Goal: Information Seeking & Learning: Browse casually

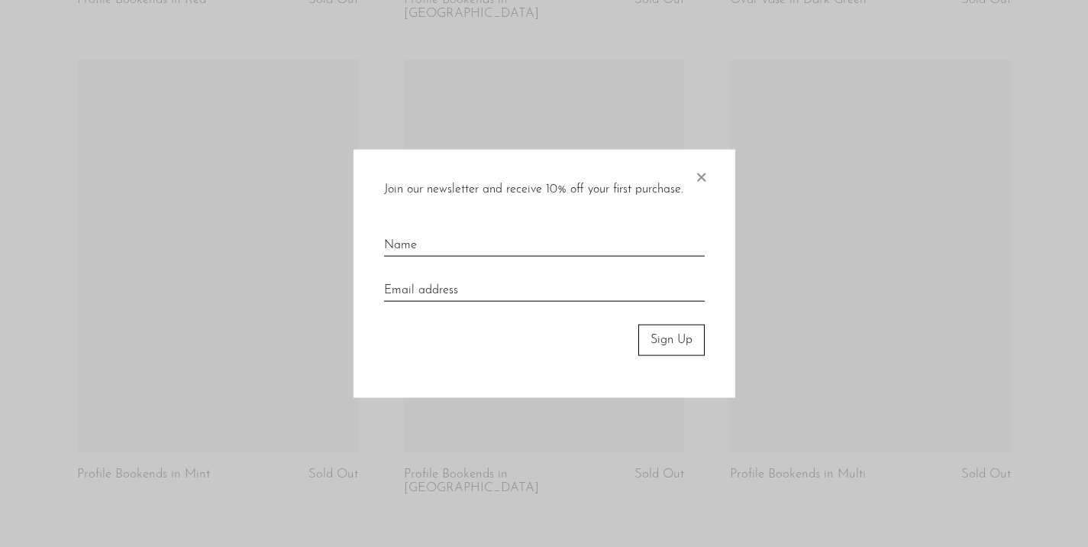
scroll to position [1117, 0]
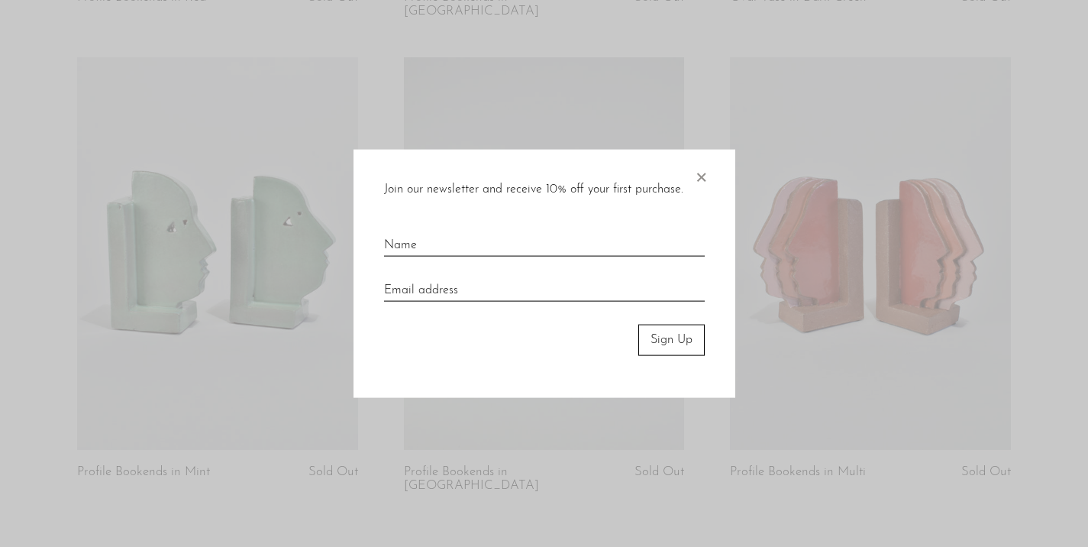
click at [702, 179] on span "×" at bounding box center [700, 174] width 15 height 49
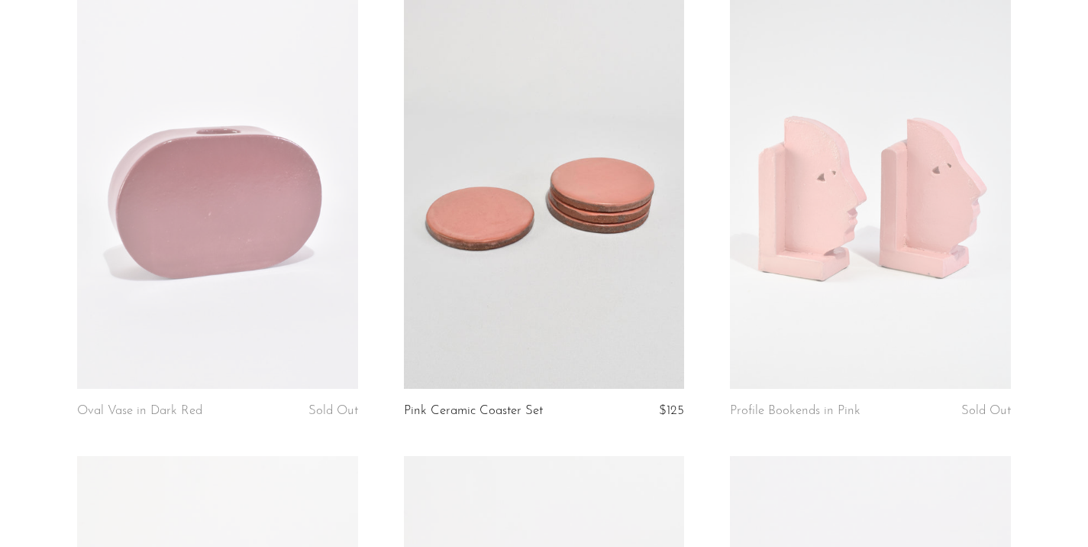
scroll to position [250, 0]
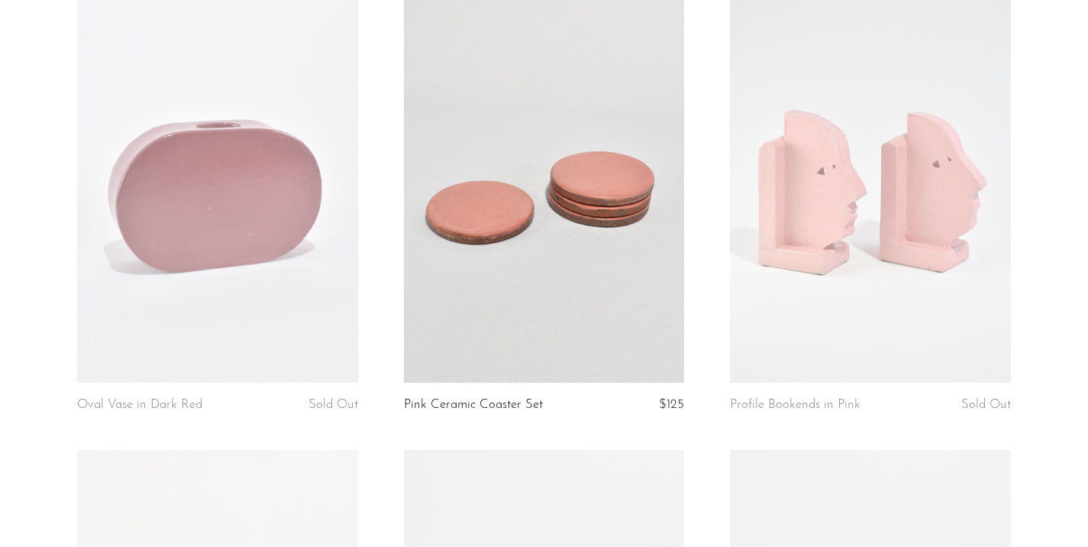
click at [887, 207] on link at bounding box center [870, 185] width 280 height 392
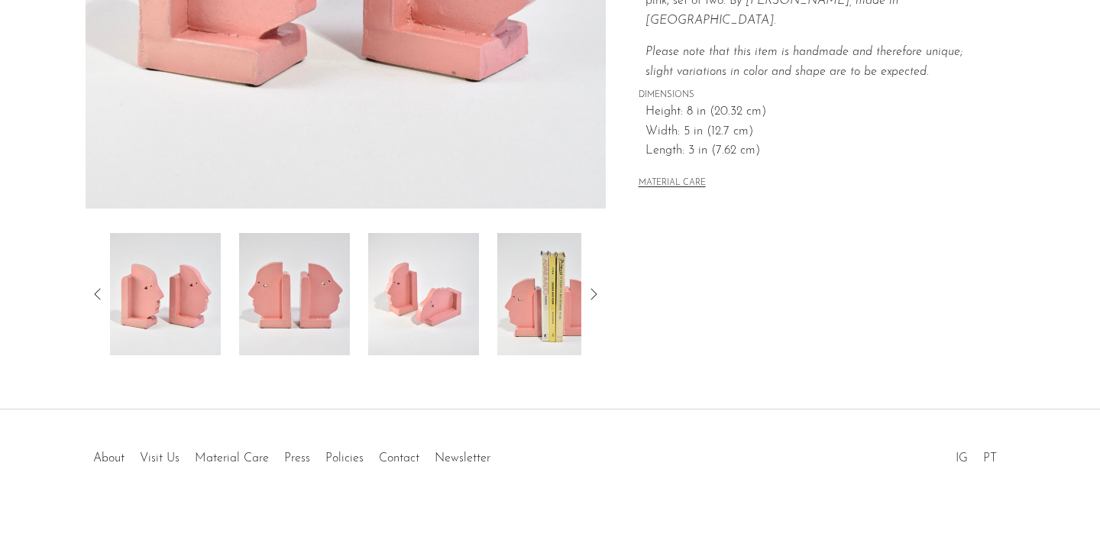
scroll to position [434, 0]
click at [454, 318] on img at bounding box center [423, 294] width 111 height 122
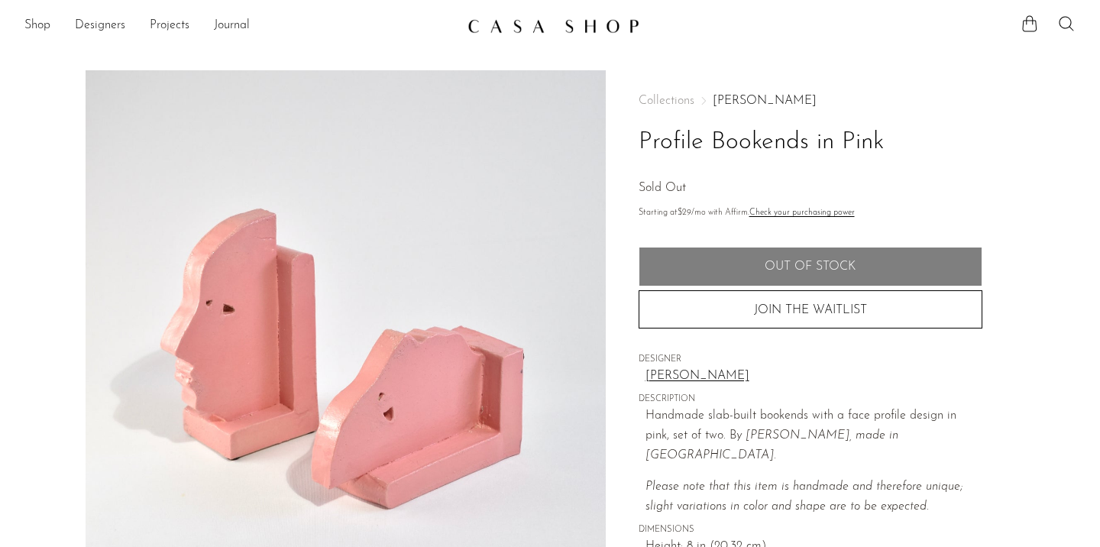
scroll to position [0, 0]
click at [744, 99] on link "Shane Gabier" at bounding box center [764, 101] width 104 height 12
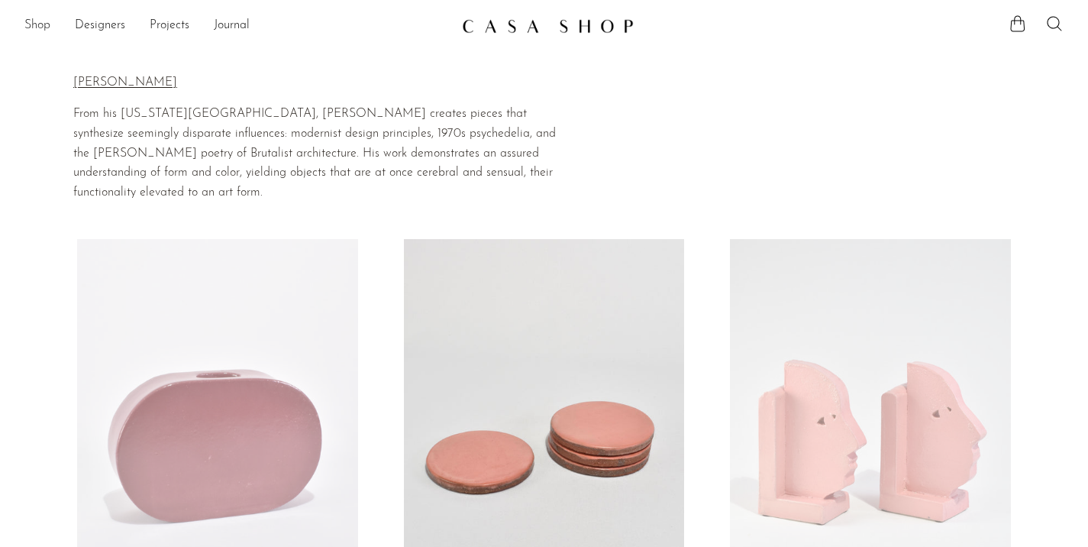
click at [40, 27] on link "Shop" at bounding box center [37, 26] width 26 height 20
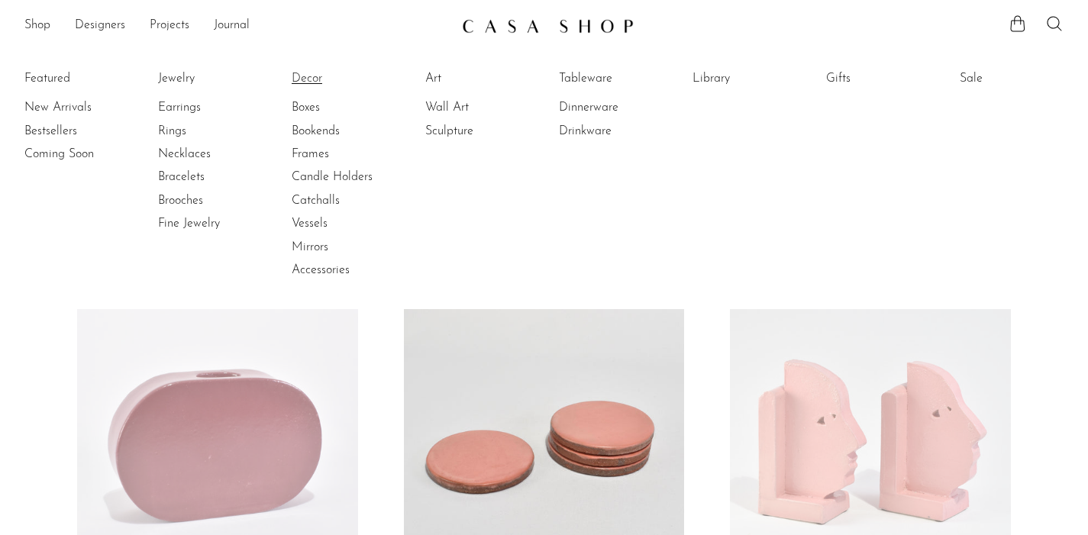
click at [321, 80] on link "Decor" at bounding box center [349, 78] width 115 height 17
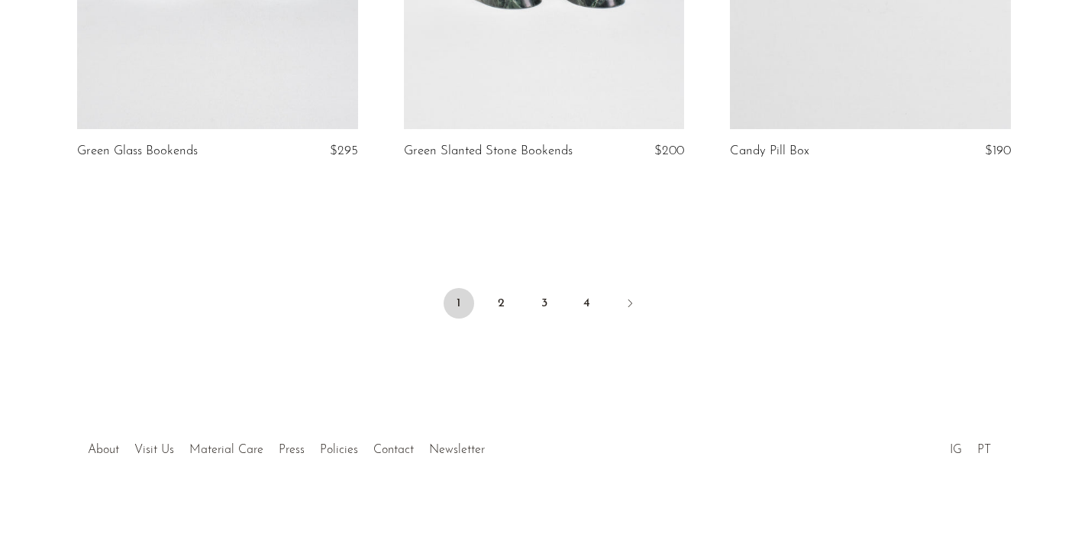
scroll to position [5524, 0]
click at [505, 295] on link "2" at bounding box center [501, 304] width 31 height 31
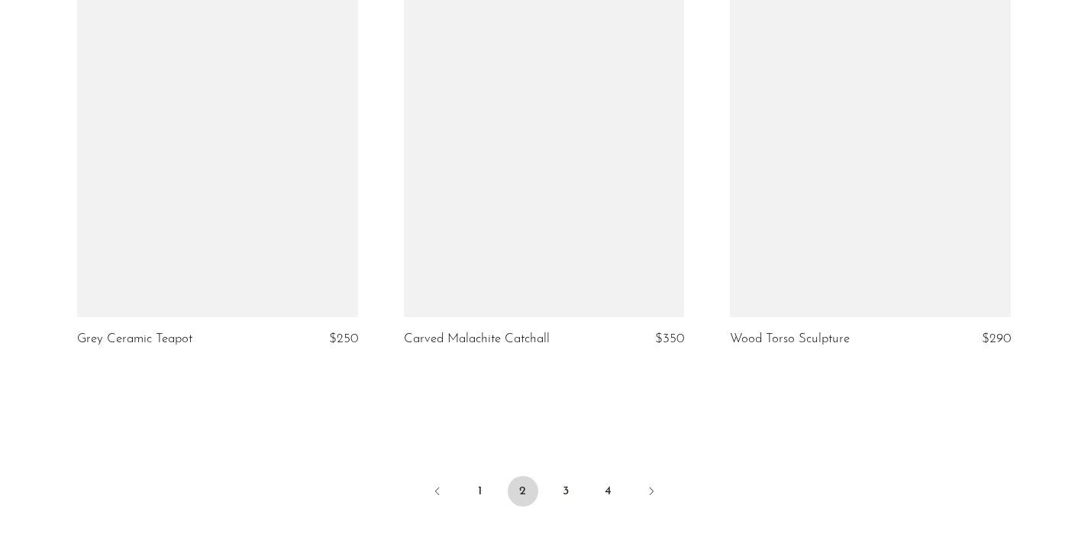
scroll to position [5277, 0]
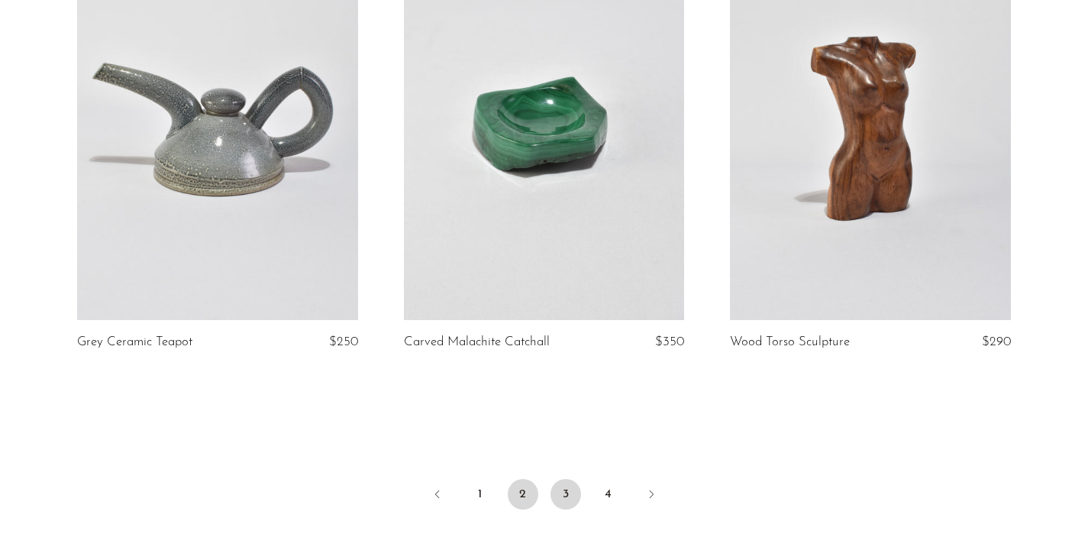
click at [563, 493] on link "3" at bounding box center [566, 494] width 31 height 31
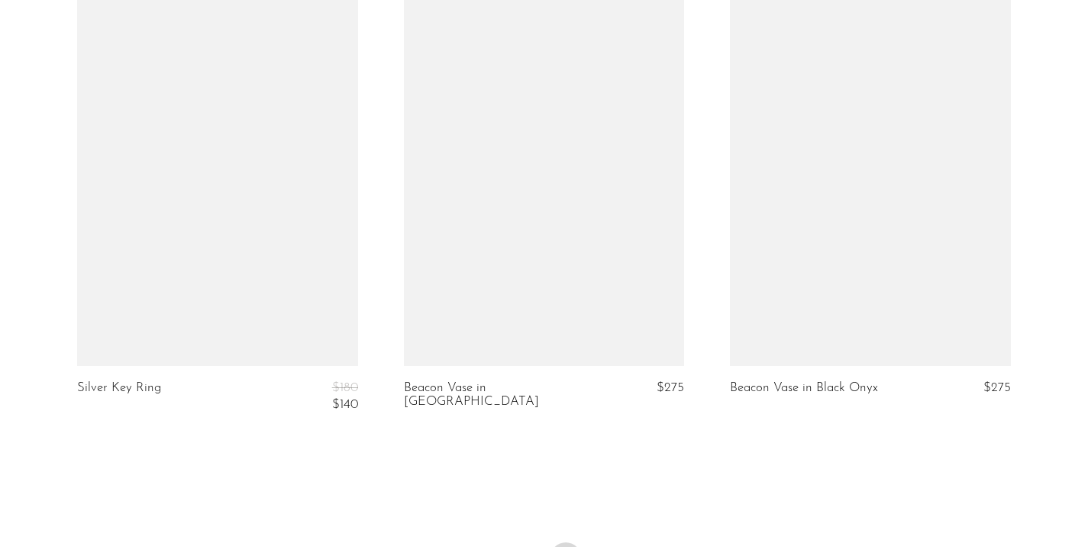
scroll to position [5327, 0]
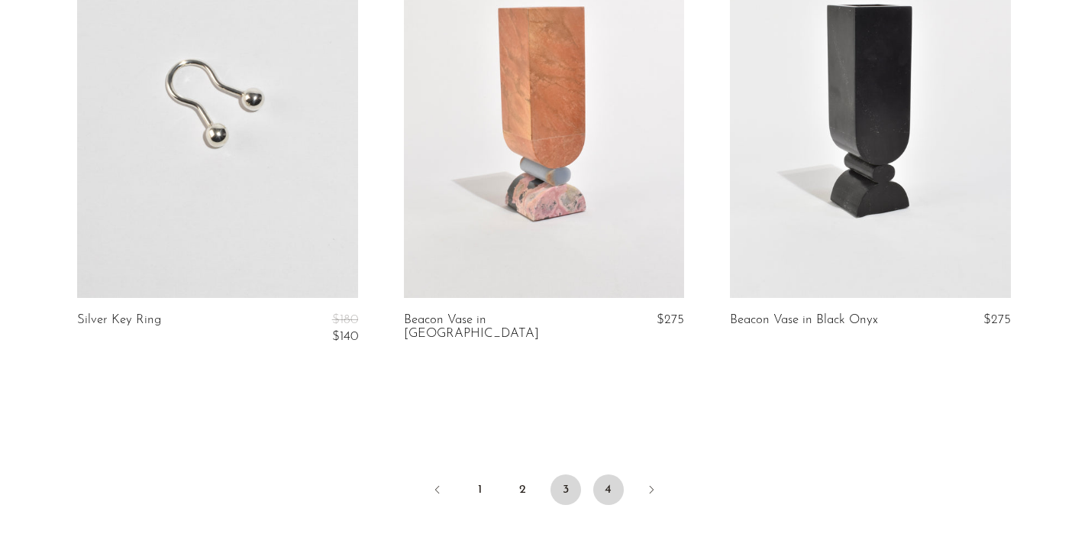
click at [613, 474] on link "4" at bounding box center [608, 489] width 31 height 31
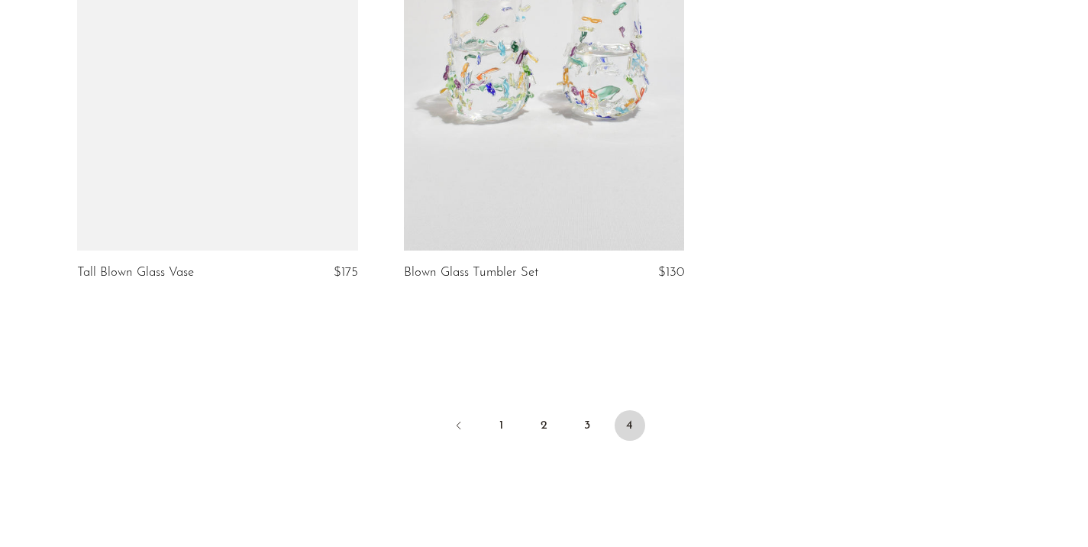
scroll to position [3110, 0]
